Goal: Information Seeking & Learning: Learn about a topic

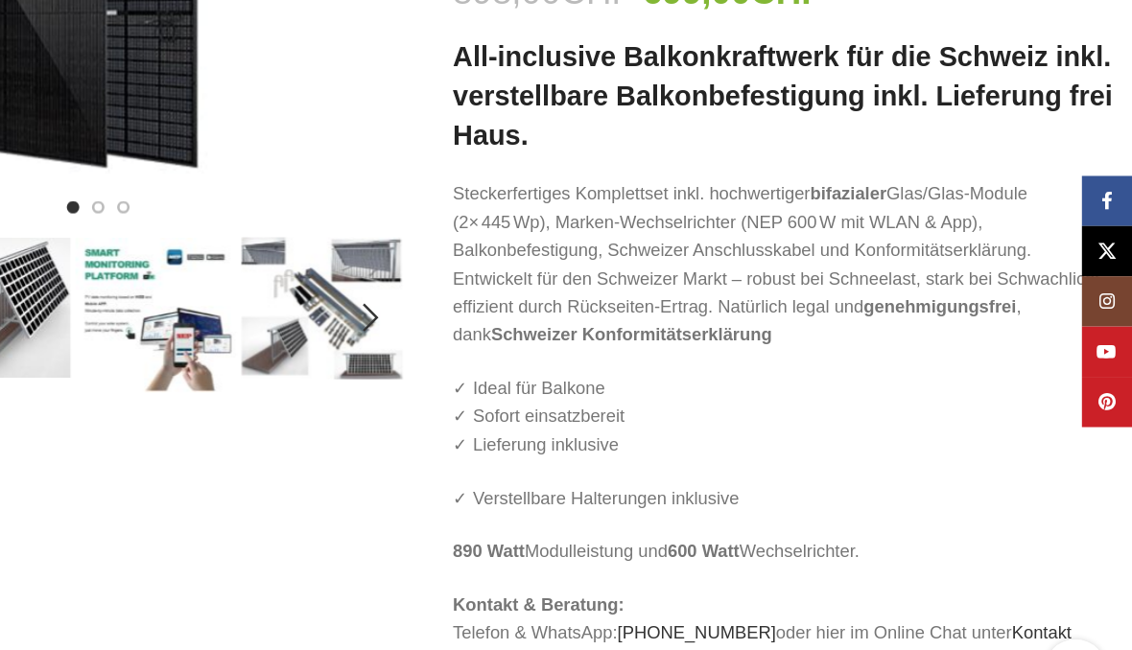
scroll to position [334, 0]
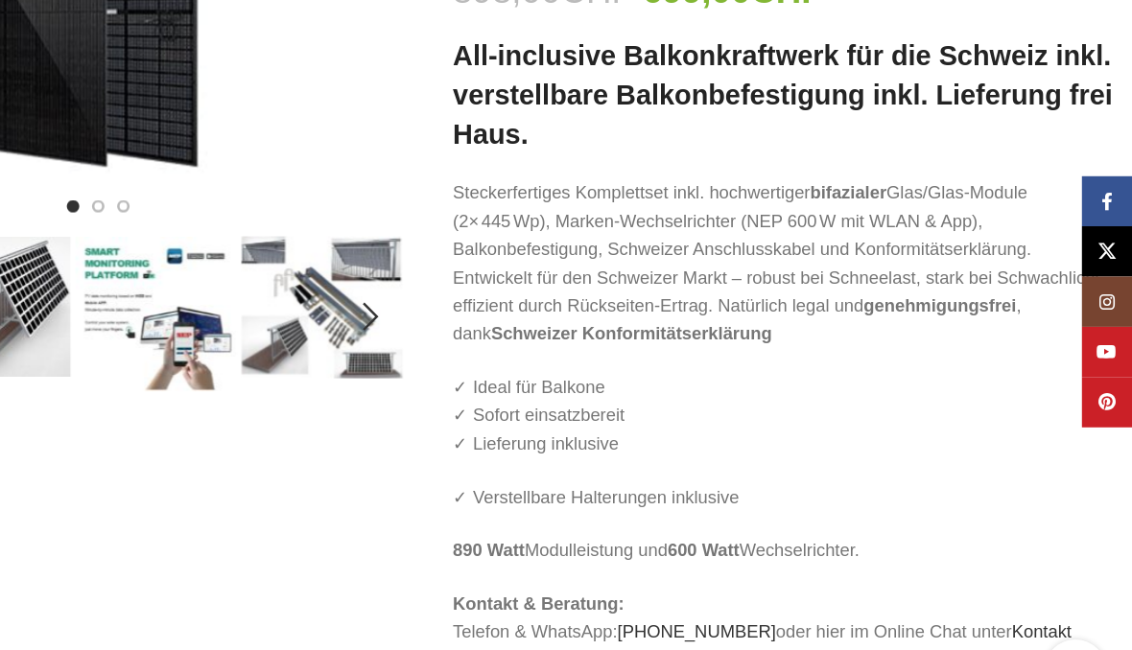
click at [453, 275] on img "4 / 6" at bounding box center [514, 329] width 123 height 108
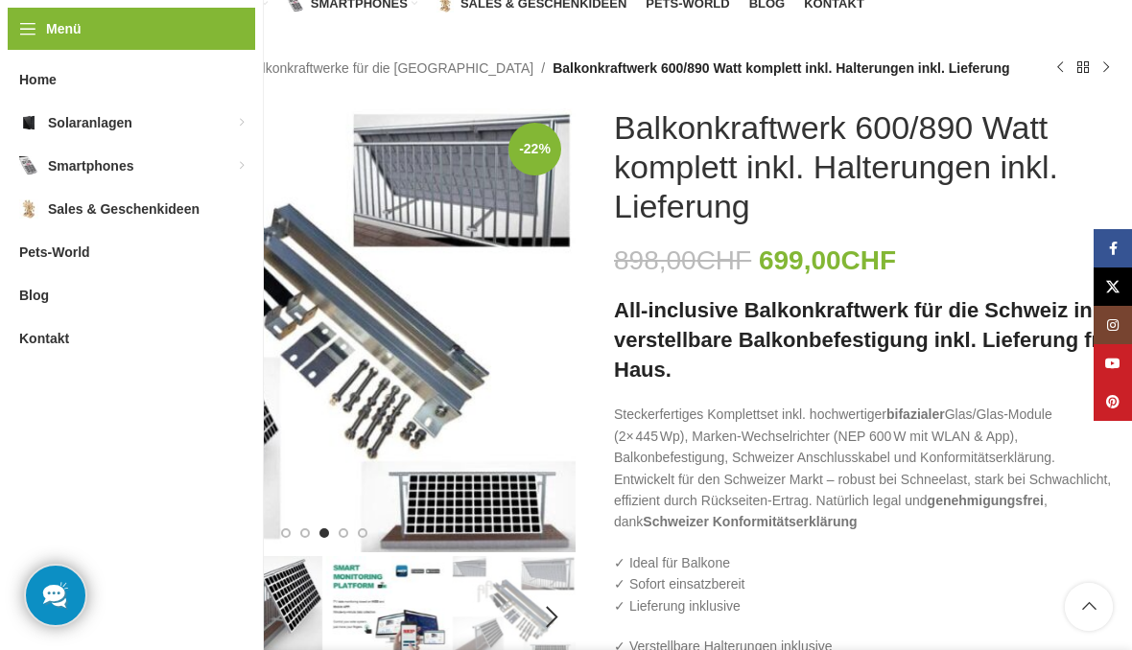
scroll to position [0, 0]
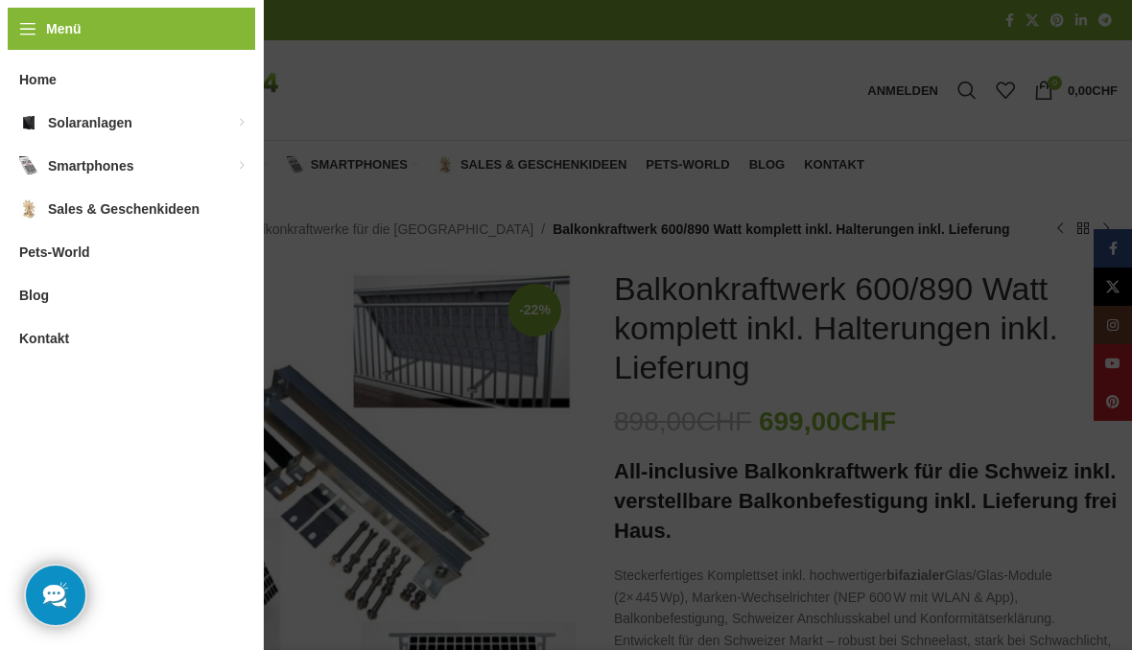
click at [396, 297] on link "Halter Ständer für Solarmodule" at bounding box center [355, 303] width 173 height 50
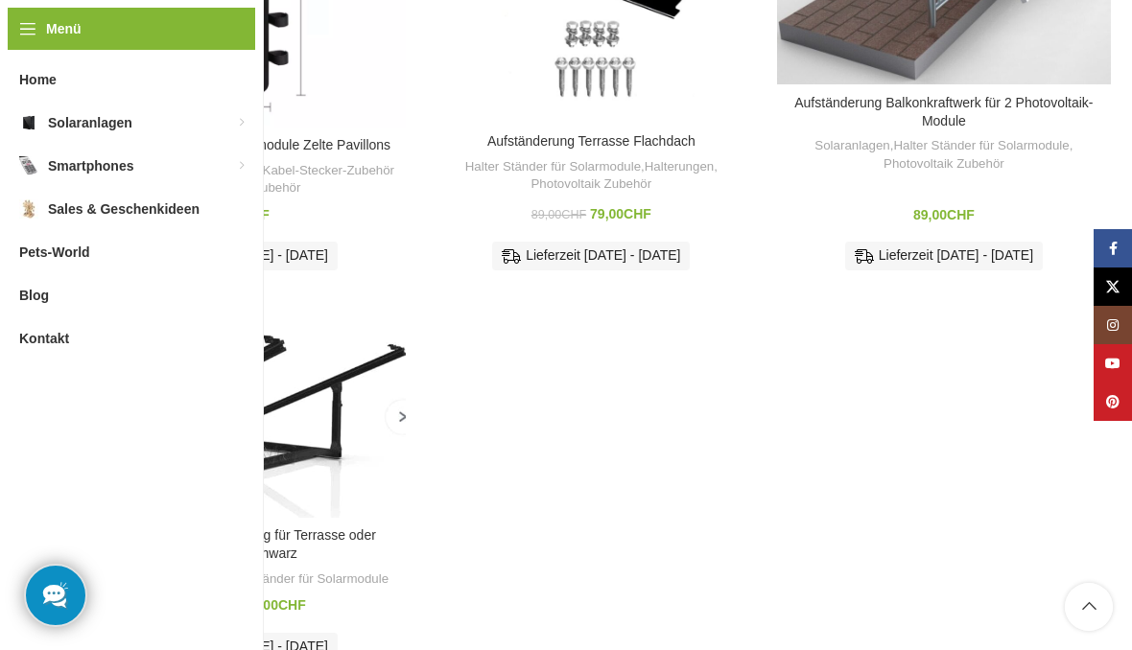
scroll to position [502, 0]
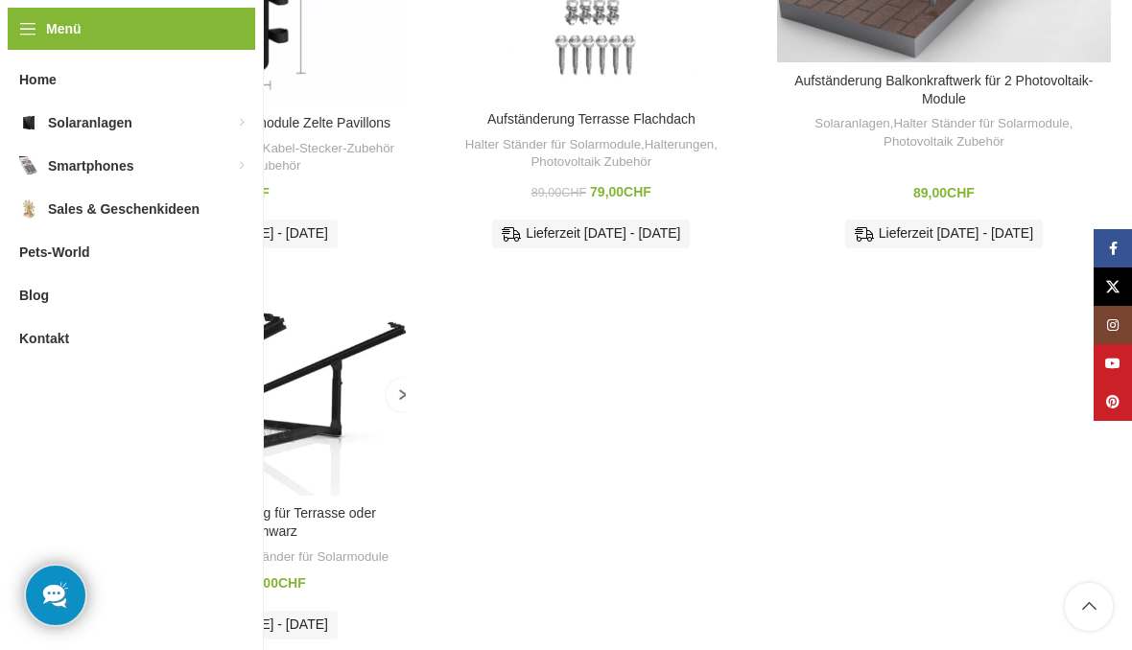
click at [398, 396] on img "Solarpaneele Aufständerung für Terrasse oder Flachdach Schwarz" at bounding box center [239, 388] width 334 height 214
click at [382, 313] on img "Solarpaneele Aufständerung für Terrasse oder Flachdach Schwarz" at bounding box center [239, 388] width 334 height 214
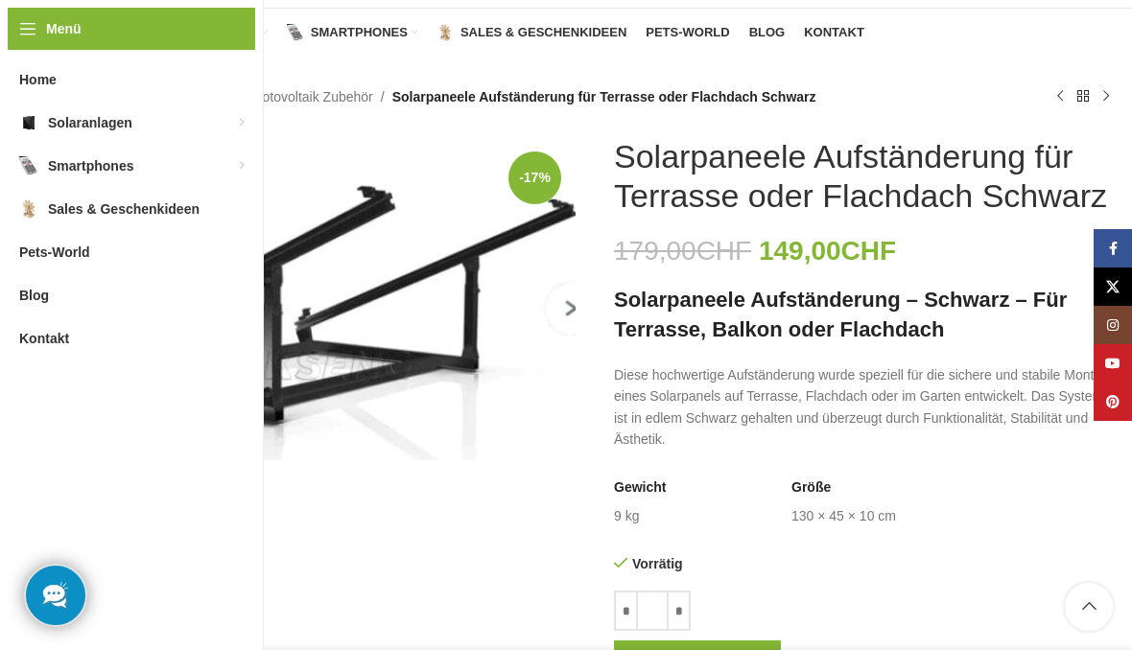
scroll to position [123, 0]
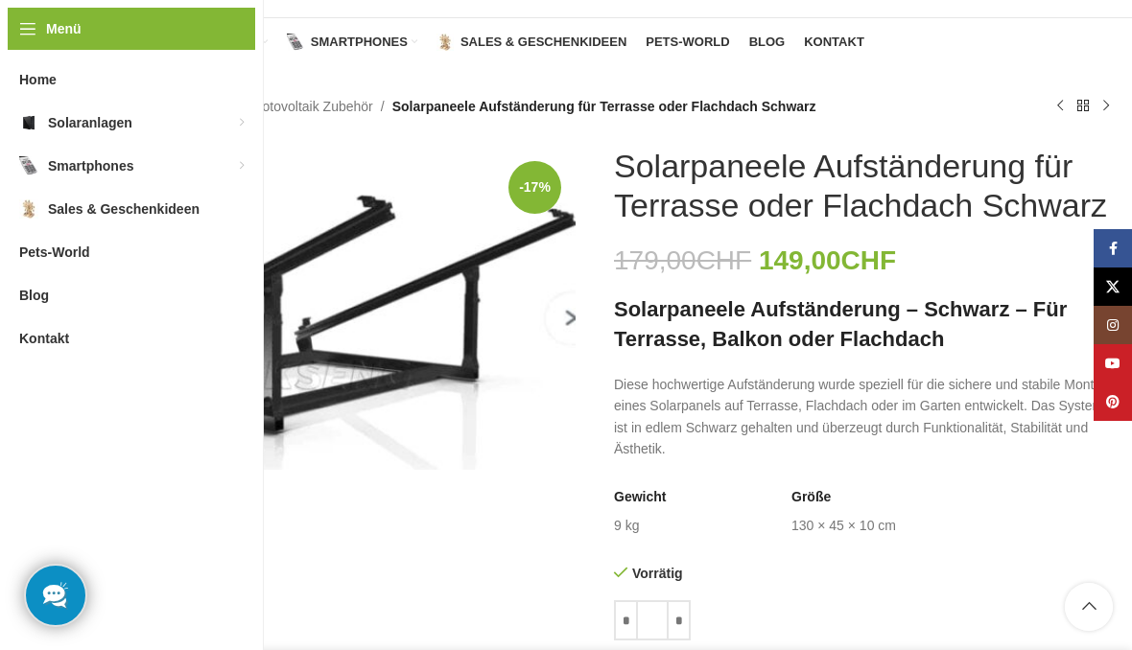
click at [85, 335] on img "1 / 1" at bounding box center [323, 308] width 503 height 323
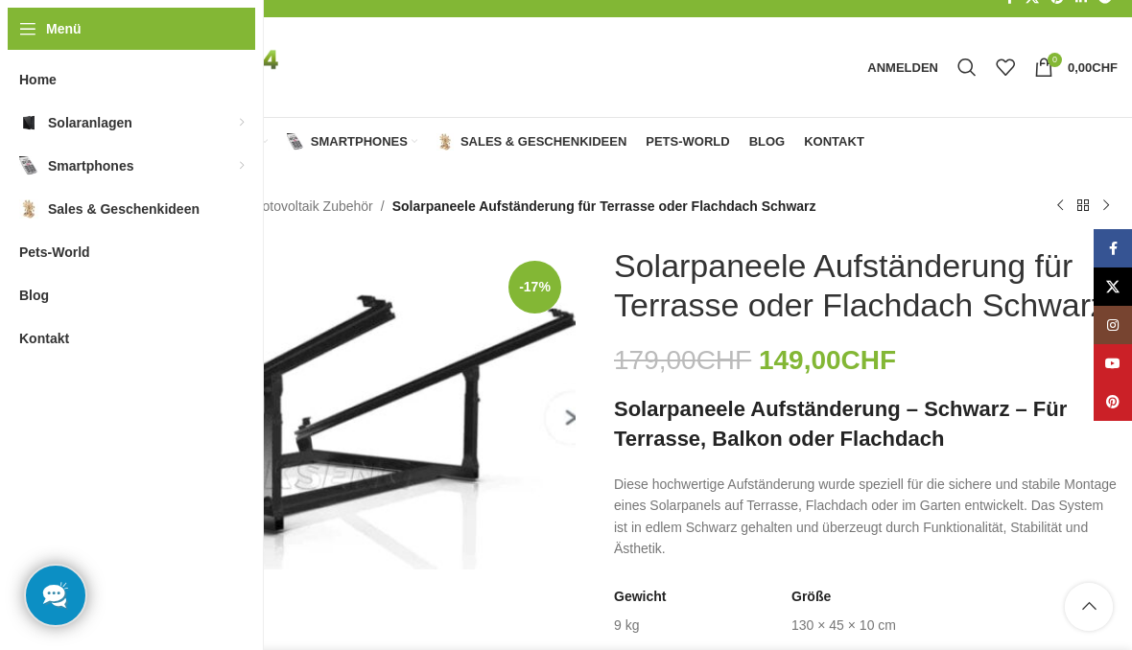
scroll to position [0, 0]
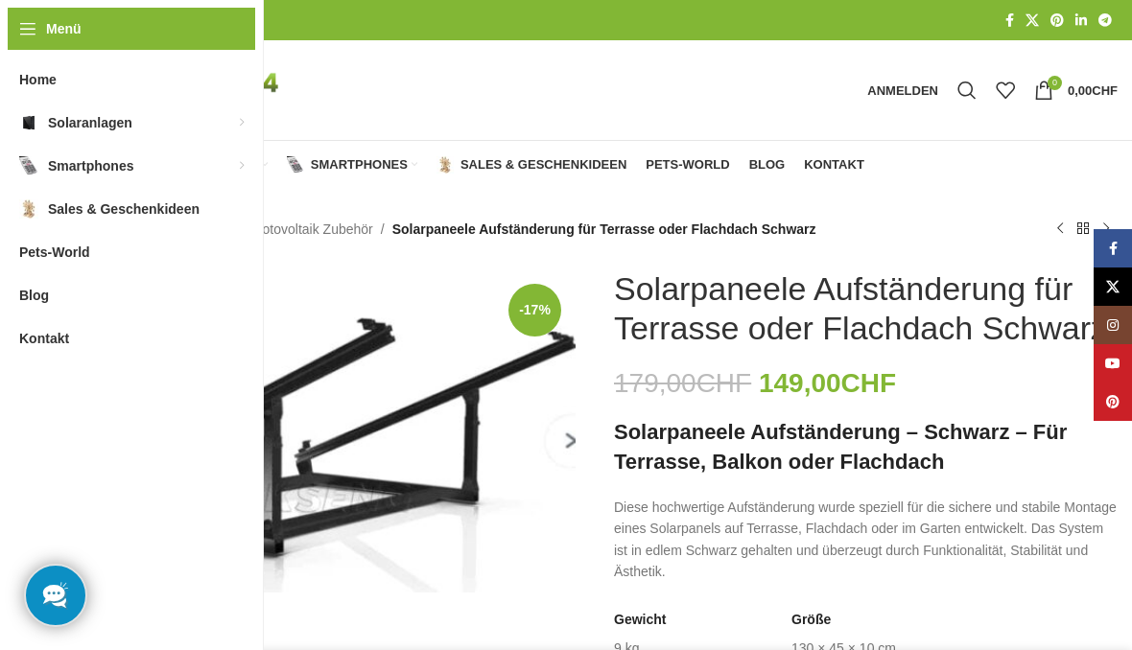
click at [300, 235] on link "Photovoltaik Zubehör" at bounding box center [309, 229] width 127 height 21
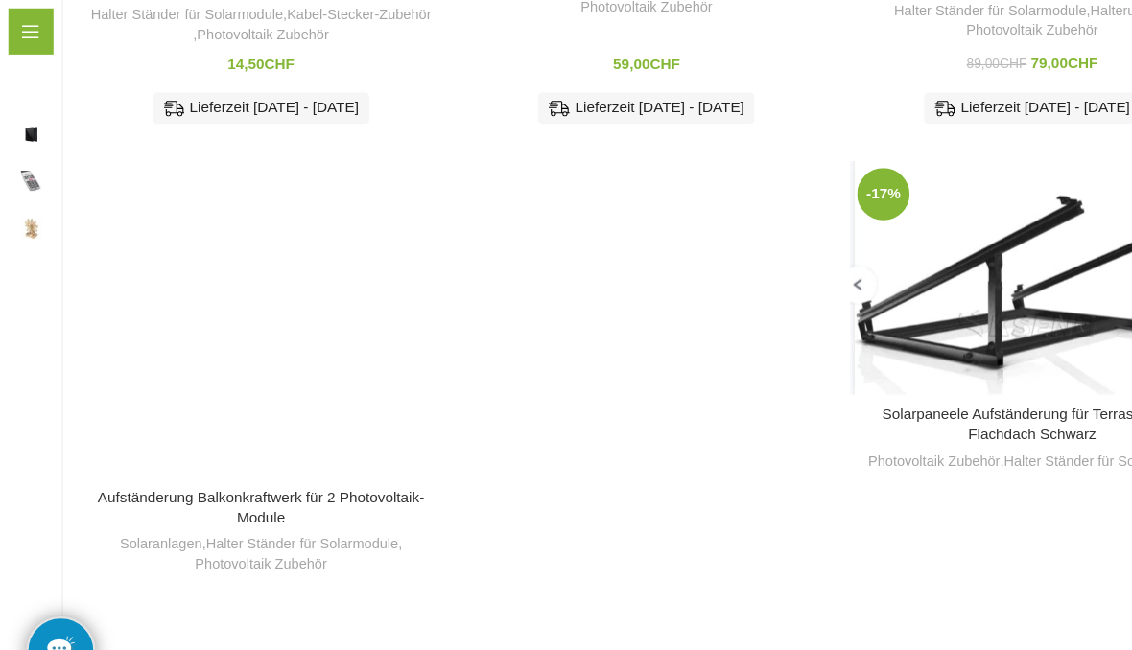
scroll to position [658, 0]
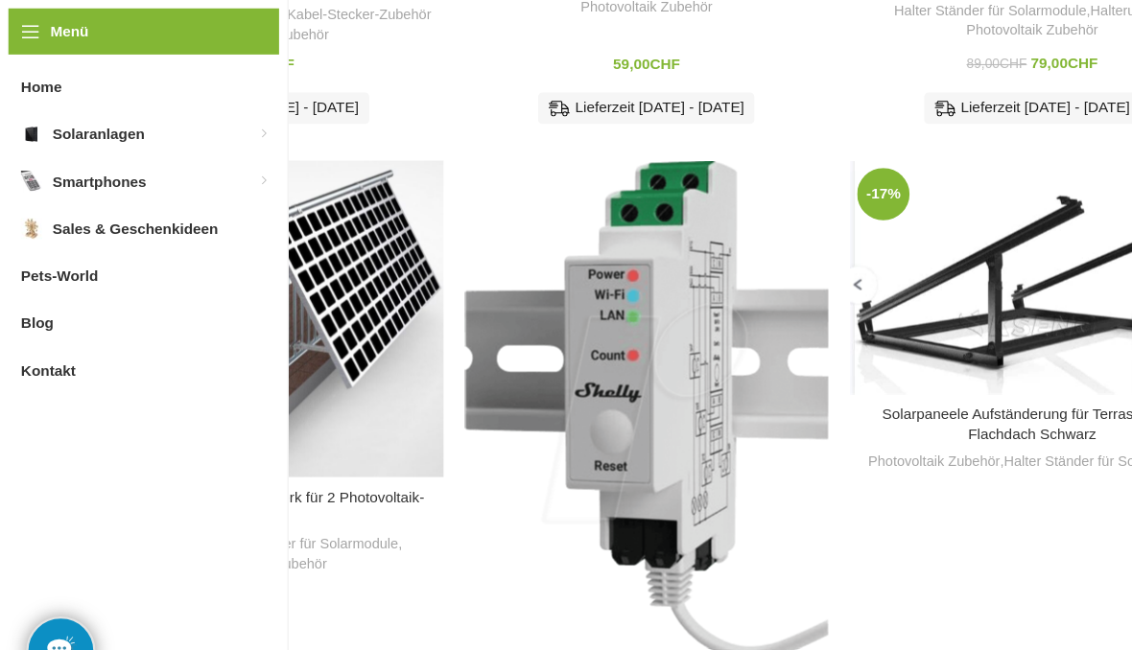
click at [628, 318] on img "Shelly Pro 3EM" at bounding box center [592, 375] width 334 height 457
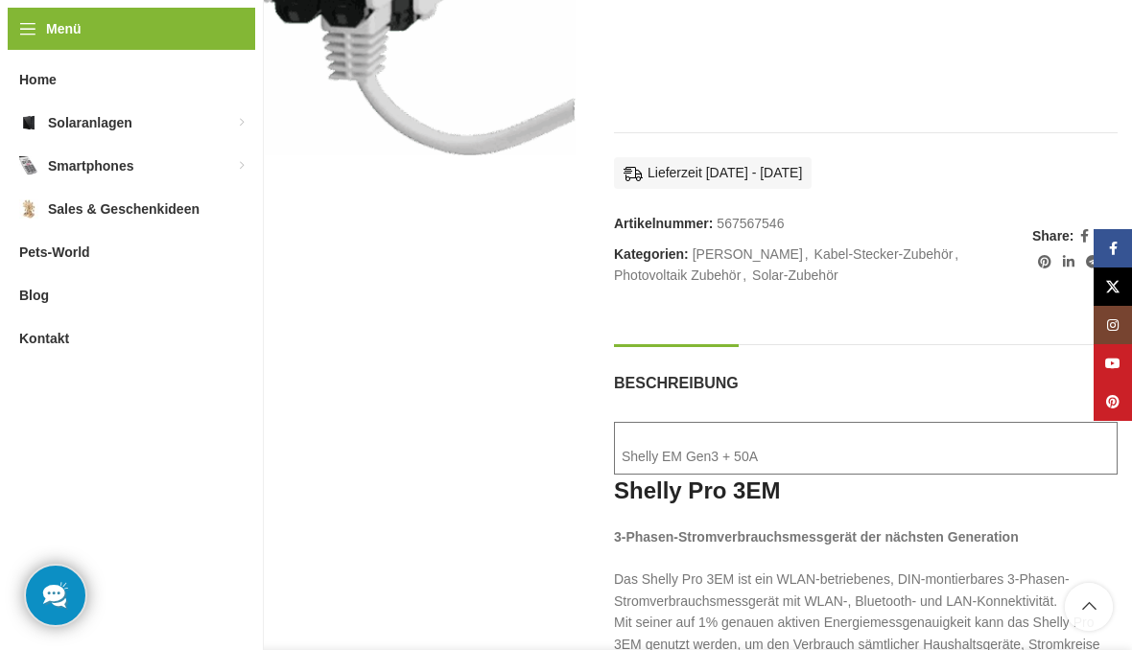
scroll to position [815, 0]
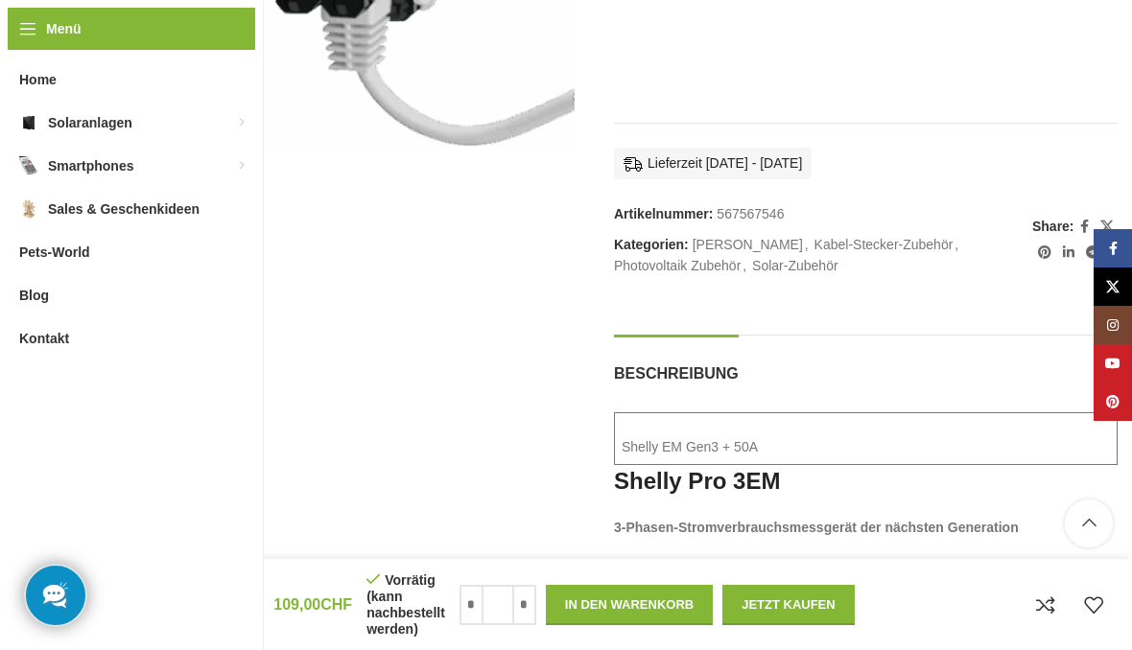
click at [891, 433] on td "Shelly EM Gen3 + 50A" at bounding box center [866, 438] width 503 height 52
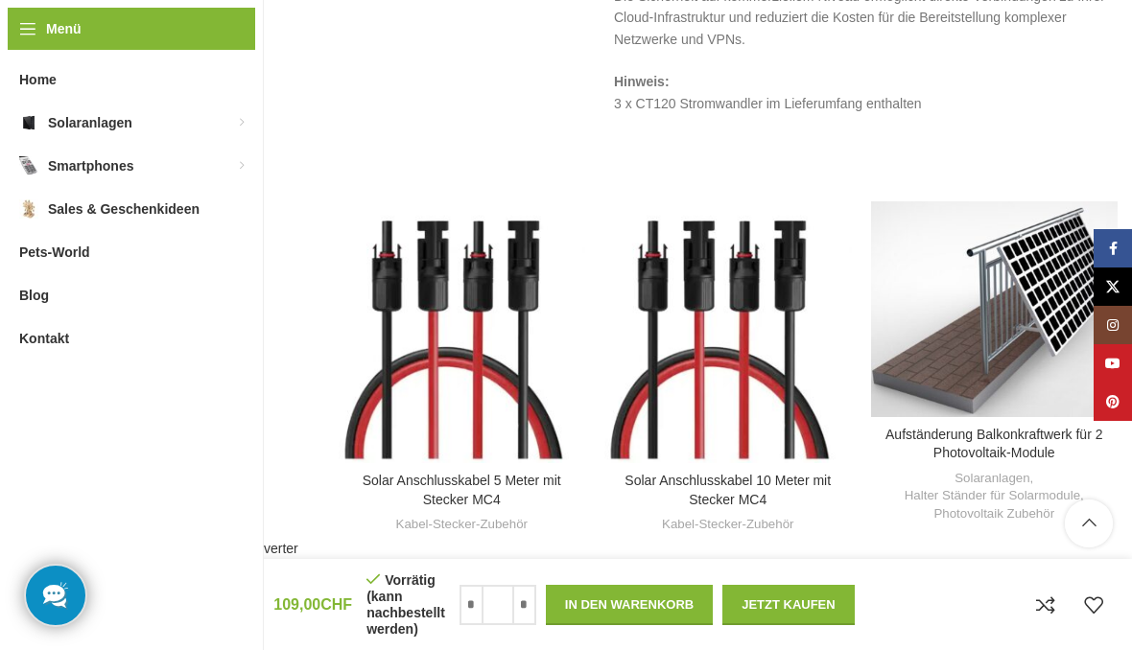
scroll to position [2188, 0]
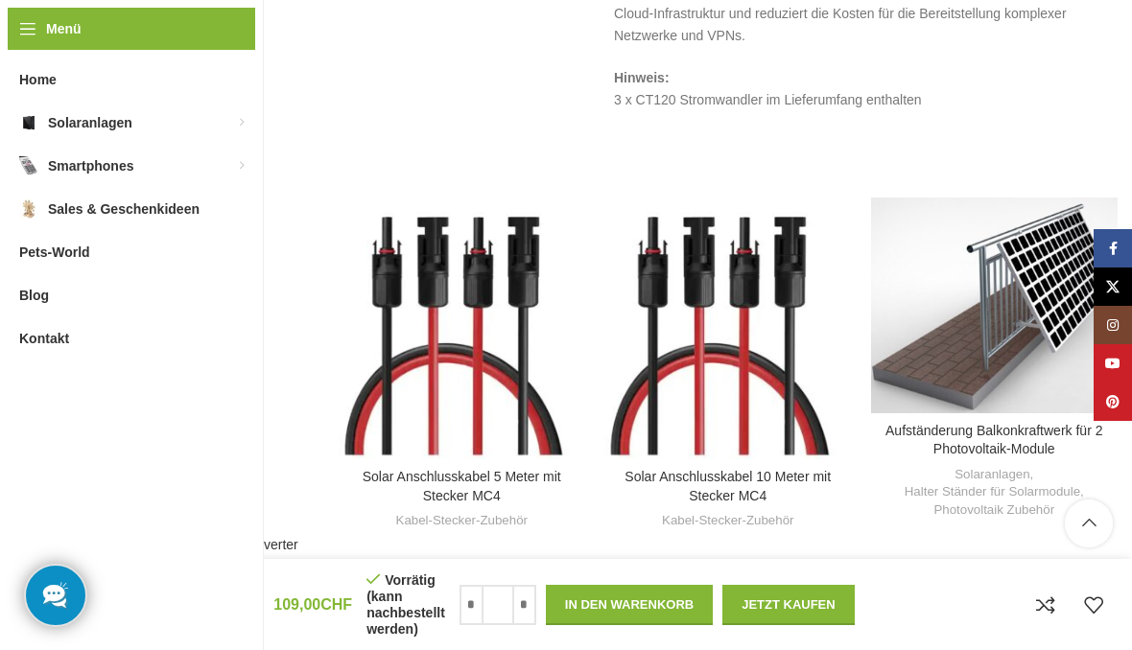
click at [943, 320] on div "Aufständerung Balkonkraftwerk für 2 Photovoltaik-Module" at bounding box center [939, 306] width 28 height 216
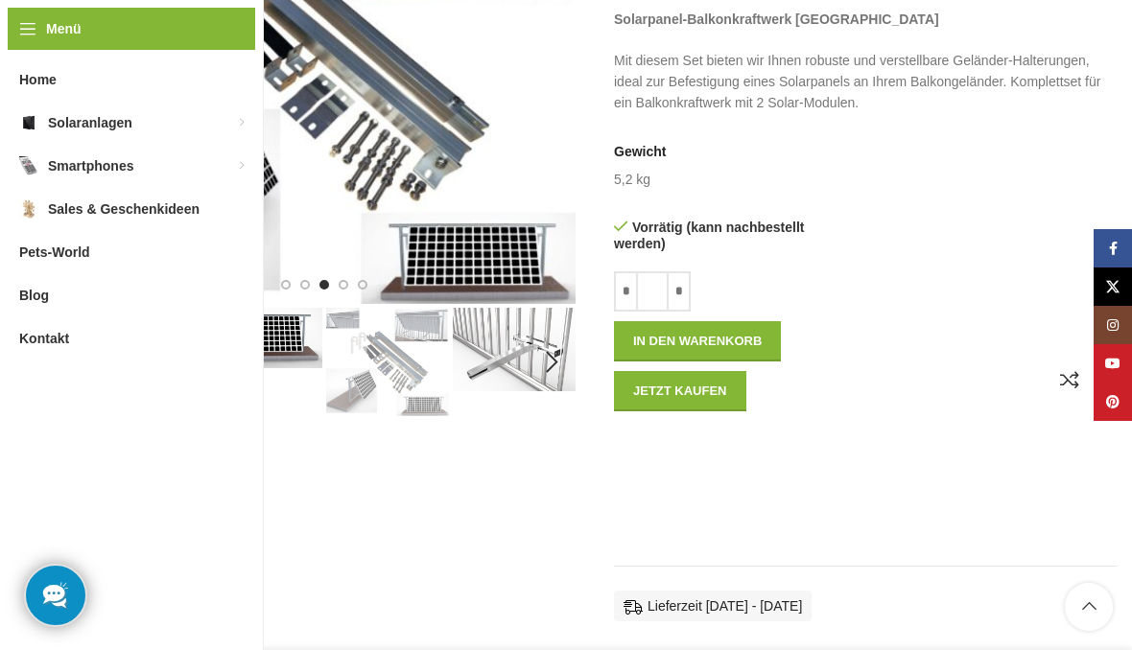
scroll to position [410, 0]
click at [409, 335] on img "3 / 9" at bounding box center [387, 361] width 123 height 108
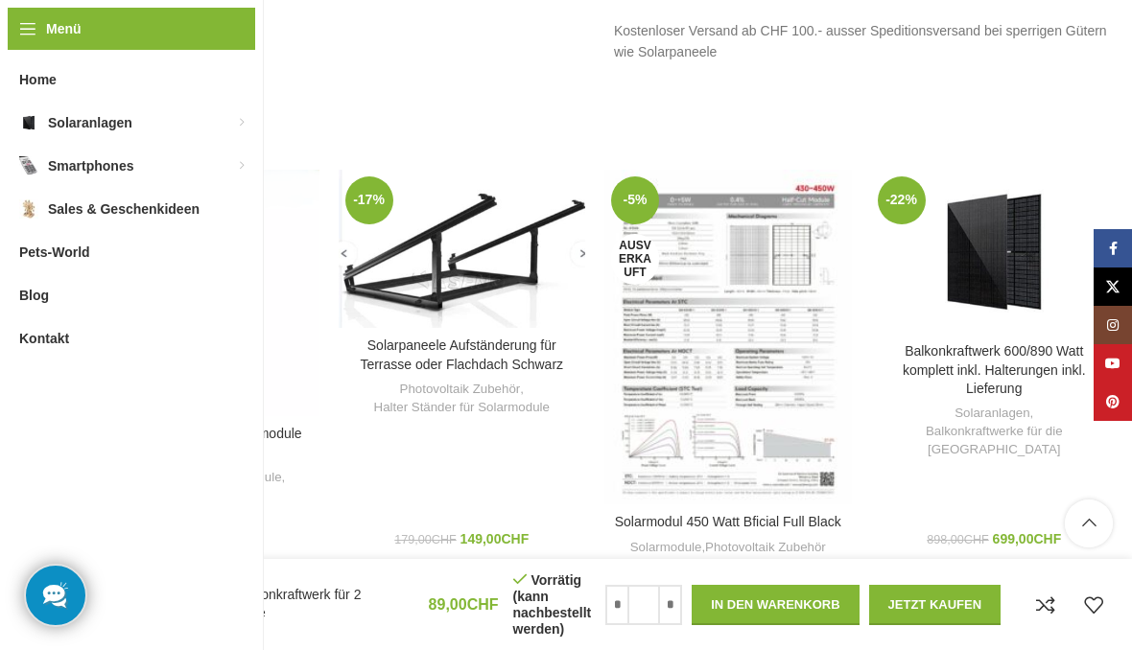
scroll to position [1908, 0]
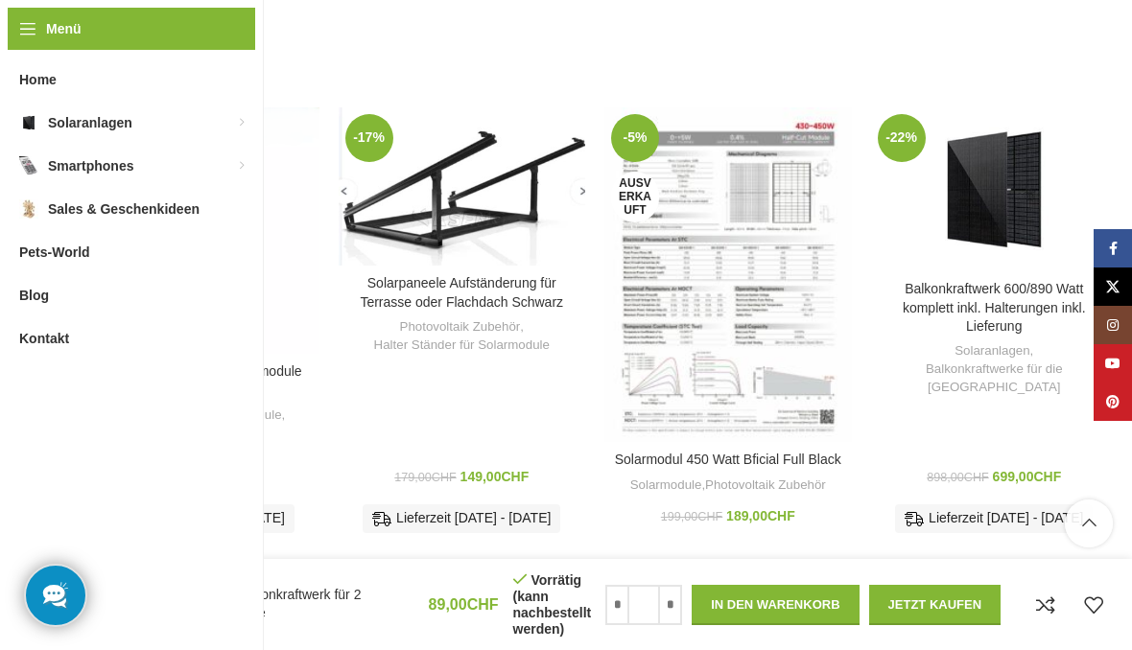
click at [450, 198] on img "Solarpaneele Aufständerung für Terrasse oder Flachdach Schwarz" at bounding box center [462, 186] width 247 height 158
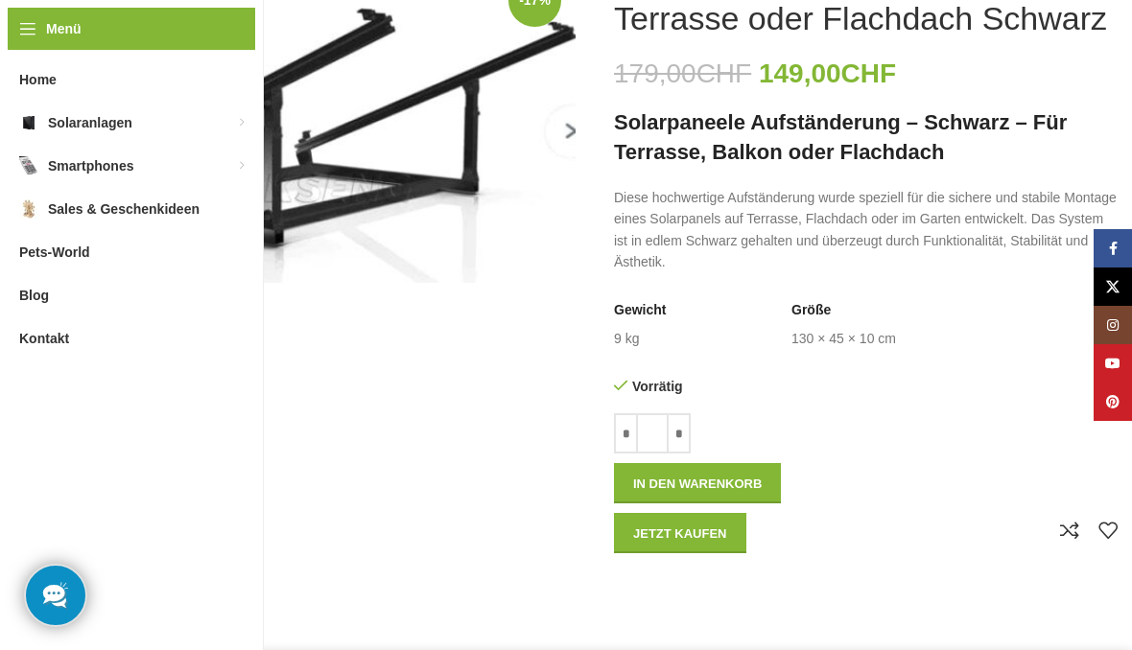
scroll to position [89, 0]
